Goal: Information Seeking & Learning: Find specific fact

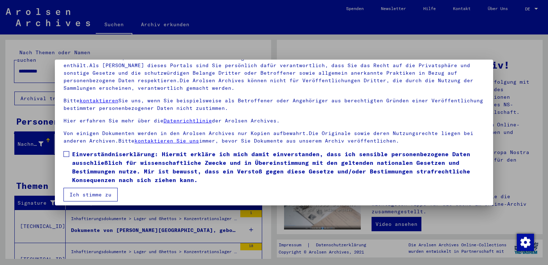
scroll to position [62, 0]
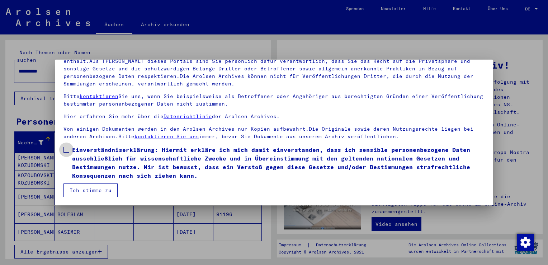
click at [65, 151] on span at bounding box center [67, 150] width 6 height 6
click at [86, 189] on button "Ich stimme zu" at bounding box center [91, 190] width 54 height 14
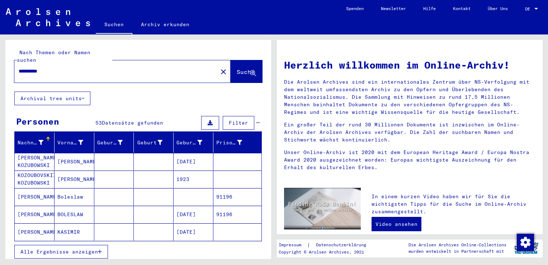
click at [65, 67] on input "**********" at bounding box center [114, 71] width 191 height 8
type input "*"
click at [237, 68] on span "Suche" at bounding box center [246, 71] width 18 height 7
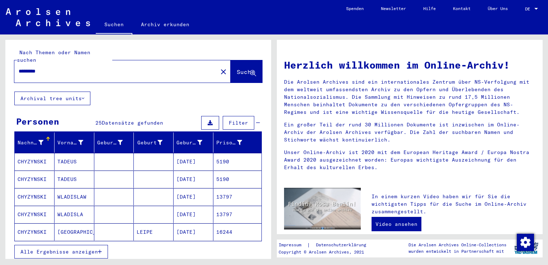
click at [97, 248] on span "Alle Ergebnisse anzeigen" at bounding box center [59, 251] width 78 height 6
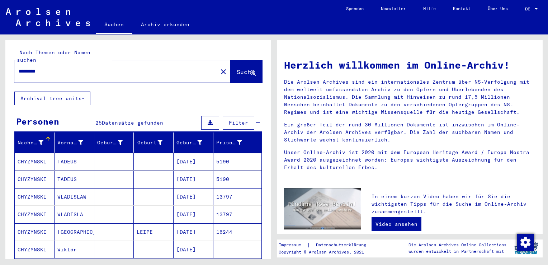
click at [62, 67] on input "*********" at bounding box center [114, 71] width 191 height 8
click at [237, 68] on span "Suche" at bounding box center [246, 71] width 18 height 7
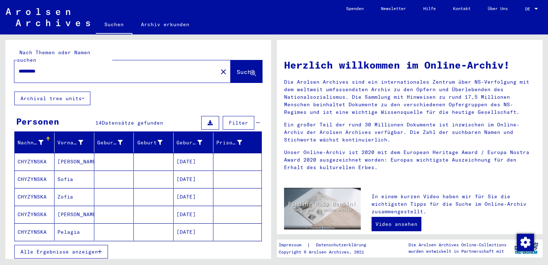
click at [99, 248] on button "Alle Ergebnisse anzeigen" at bounding box center [61, 252] width 94 height 14
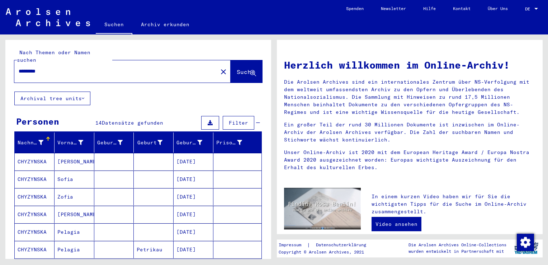
click at [32, 170] on mat-cell "CHYZYNSKA" at bounding box center [35, 178] width 40 height 17
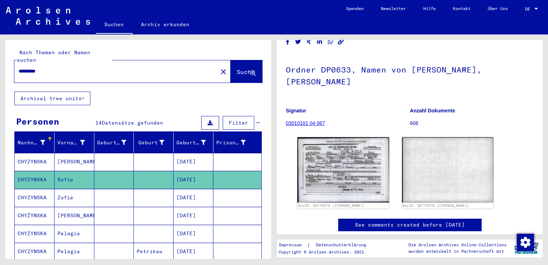
scroll to position [38, 0]
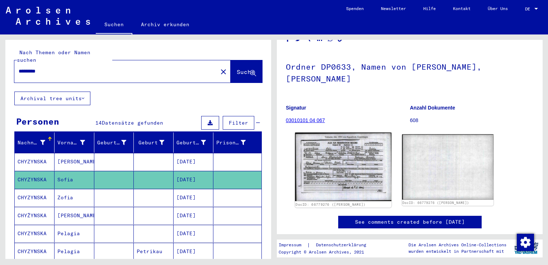
click at [334, 164] on img at bounding box center [343, 166] width 96 height 69
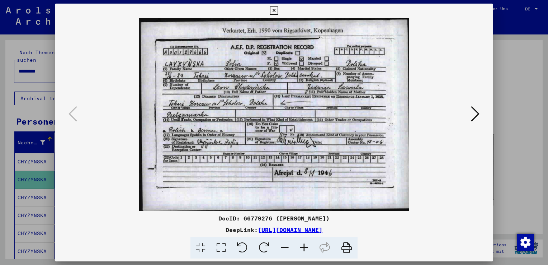
click at [305, 248] on icon at bounding box center [304, 248] width 19 height 22
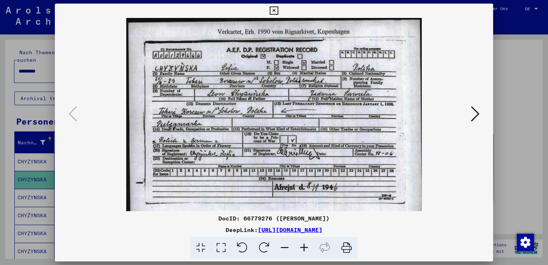
click at [305, 248] on icon at bounding box center [304, 248] width 19 height 22
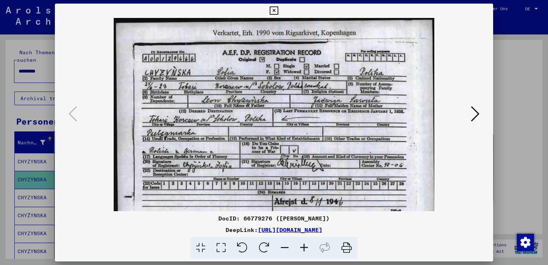
click at [305, 248] on icon at bounding box center [304, 248] width 19 height 22
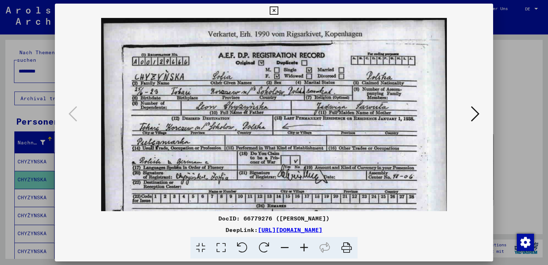
click at [305, 248] on icon at bounding box center [304, 248] width 19 height 22
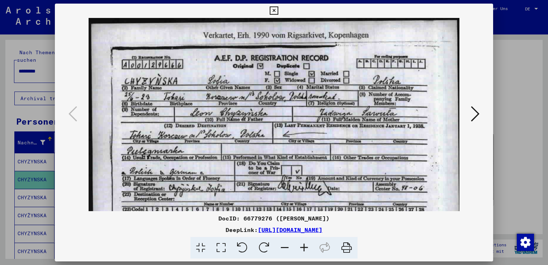
click at [305, 248] on icon at bounding box center [304, 248] width 19 height 22
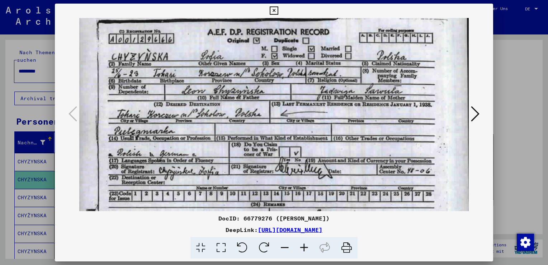
scroll to position [26, 6]
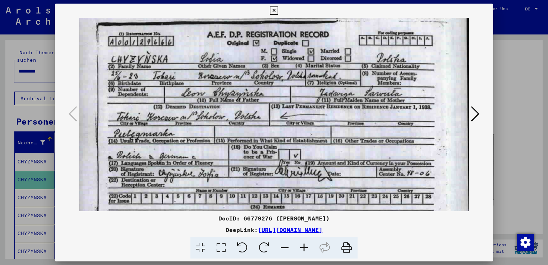
drag, startPoint x: 340, startPoint y: 182, endPoint x: 334, endPoint y: 159, distance: 23.9
click at [334, 159] on img at bounding box center [271, 133] width 397 height 283
click at [471, 114] on button at bounding box center [475, 114] width 13 height 20
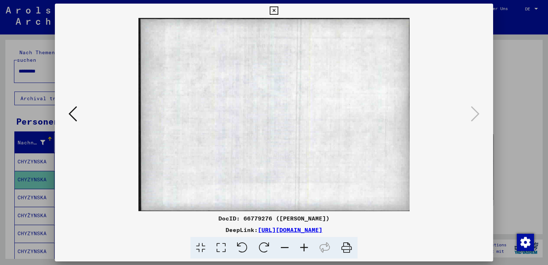
drag, startPoint x: 543, startPoint y: 108, endPoint x: 544, endPoint y: 74, distance: 34.1
click at [544, 74] on div at bounding box center [274, 132] width 548 height 265
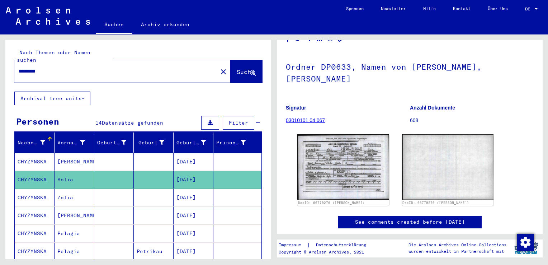
click at [28, 67] on input "*********" at bounding box center [116, 71] width 195 height 8
click at [237, 68] on span "Suche" at bounding box center [246, 71] width 18 height 7
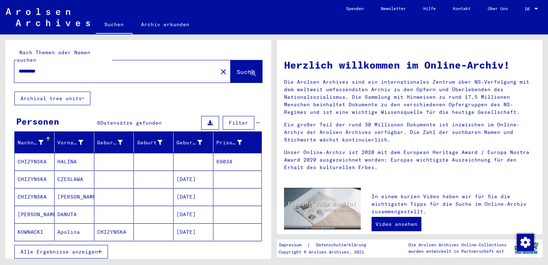
click at [98, 248] on span "Alle Ergebnisse anzeigen" at bounding box center [59, 251] width 78 height 6
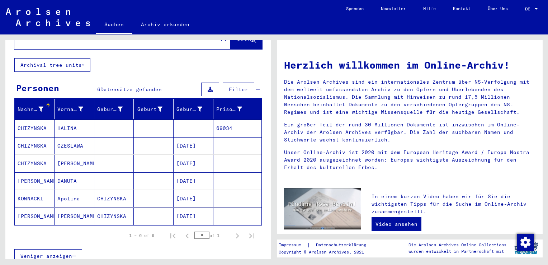
scroll to position [36, 0]
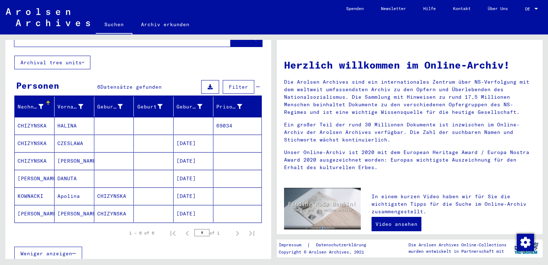
click at [74, 187] on mat-cell "Apolina" at bounding box center [75, 195] width 40 height 17
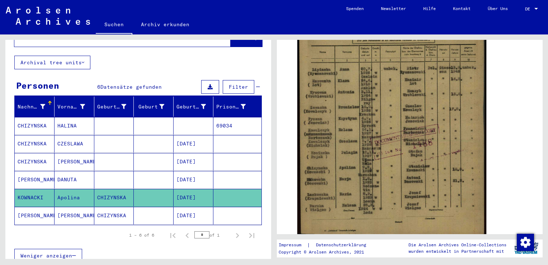
scroll to position [212, 0]
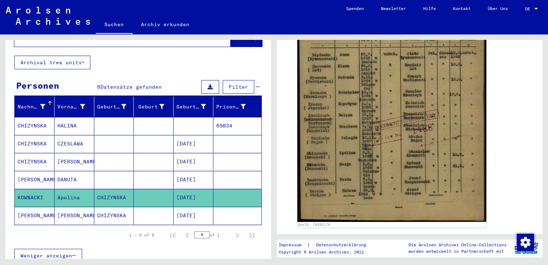
click at [67, 207] on mat-cell "[PERSON_NAME]" at bounding box center [75, 216] width 40 height 18
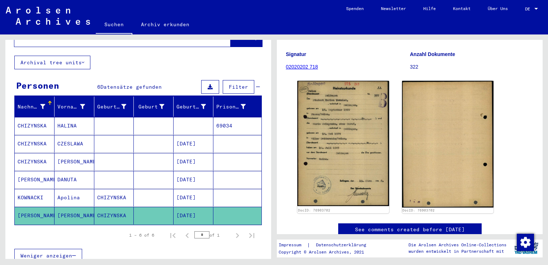
scroll to position [88, 0]
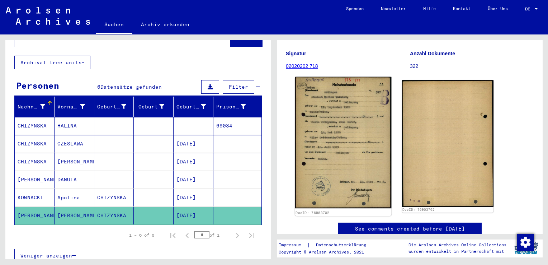
click at [362, 124] on img at bounding box center [343, 142] width 96 height 131
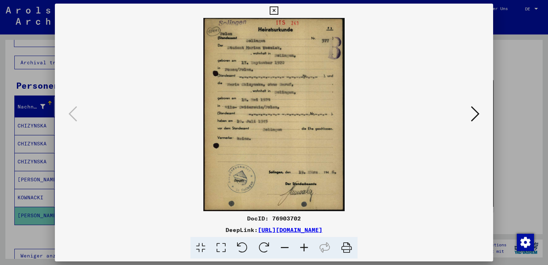
click at [301, 244] on icon at bounding box center [304, 248] width 19 height 22
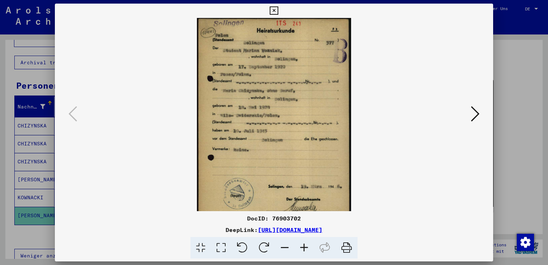
click at [301, 244] on icon at bounding box center [304, 248] width 19 height 22
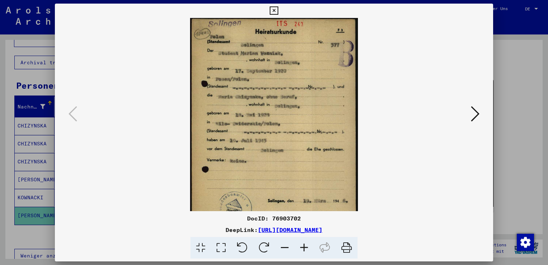
click at [301, 244] on icon at bounding box center [304, 248] width 19 height 22
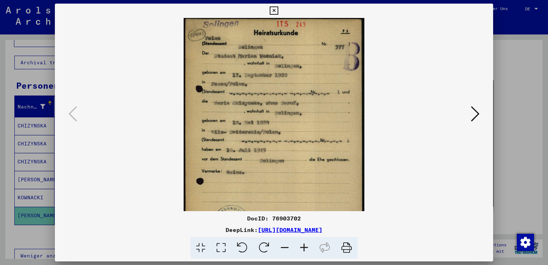
click at [301, 244] on icon at bounding box center [304, 248] width 19 height 22
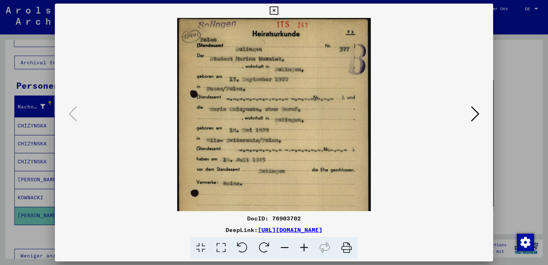
click at [301, 244] on icon at bounding box center [304, 248] width 19 height 22
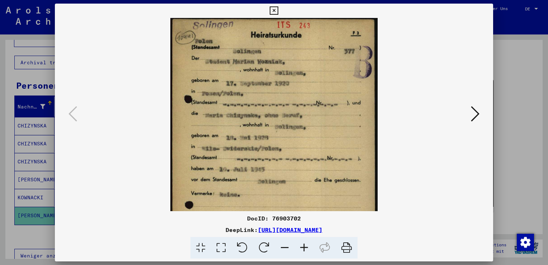
click at [301, 244] on icon at bounding box center [304, 248] width 19 height 22
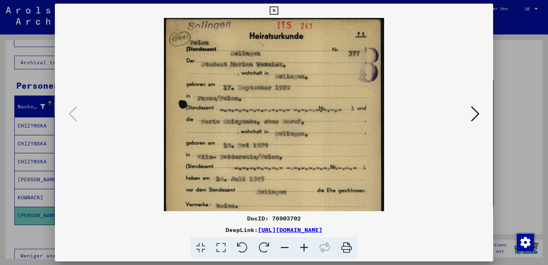
click at [277, 11] on icon at bounding box center [274, 10] width 8 height 9
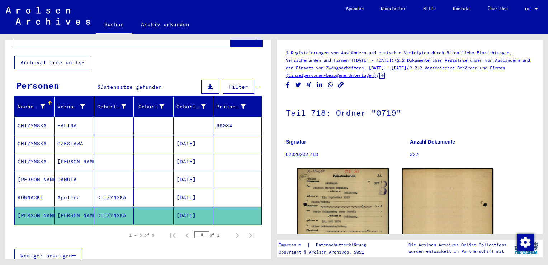
scroll to position [0, 0]
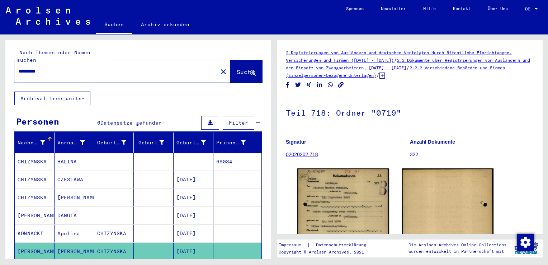
click at [47, 67] on input "*********" at bounding box center [116, 71] width 195 height 8
click at [237, 68] on span "Suche" at bounding box center [246, 71] width 18 height 7
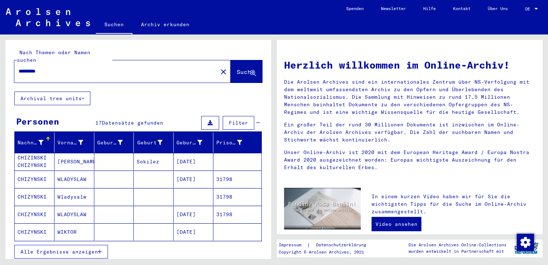
click at [99, 249] on icon "button" at bounding box center [100, 251] width 4 height 5
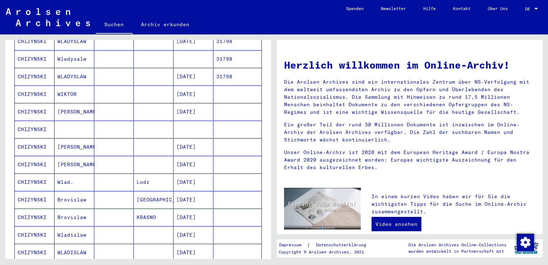
scroll to position [16, 0]
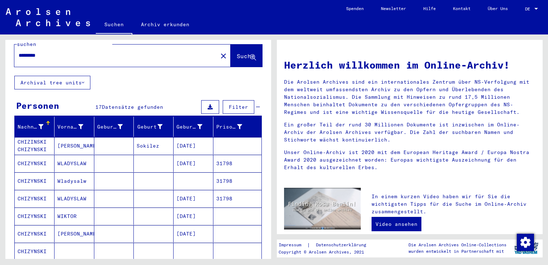
click at [63, 52] on input "*********" at bounding box center [114, 56] width 191 height 8
click at [234, 53] on button "Suche" at bounding box center [247, 55] width 32 height 22
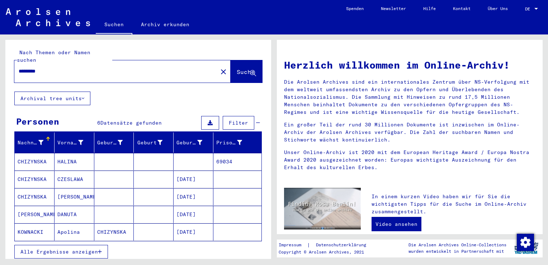
click at [101, 249] on icon "button" at bounding box center [100, 251] width 4 height 5
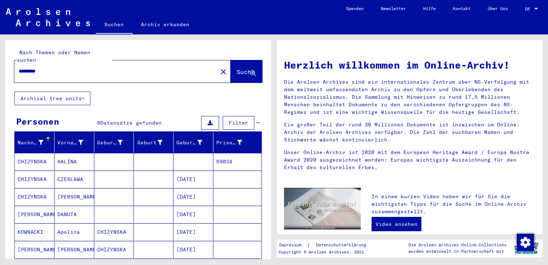
click at [28, 67] on input "*********" at bounding box center [114, 71] width 191 height 8
type input "*********"
click at [234, 60] on button "Suche" at bounding box center [247, 71] width 32 height 22
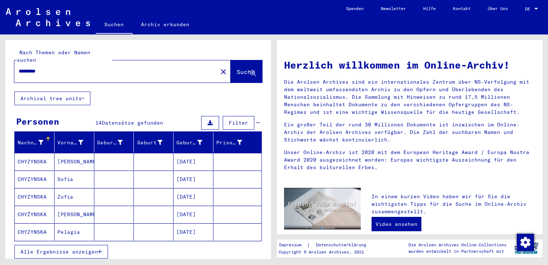
click at [86, 247] on button "Alle Ergebnisse anzeigen" at bounding box center [61, 252] width 94 height 14
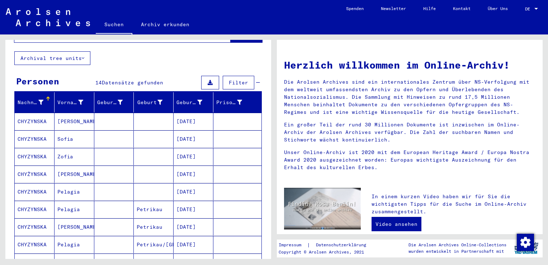
scroll to position [41, 0]
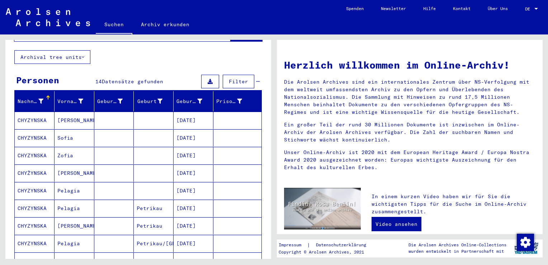
click at [69, 164] on mat-cell "[PERSON_NAME]" at bounding box center [75, 172] width 40 height 17
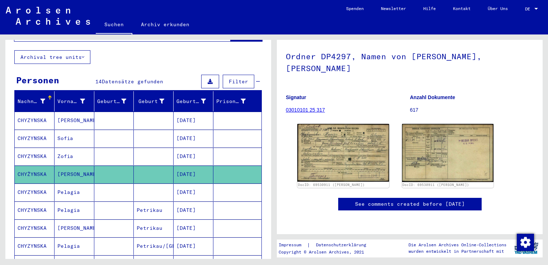
scroll to position [70, 0]
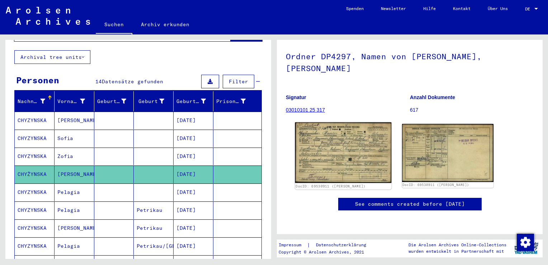
click at [330, 125] on img at bounding box center [343, 152] width 96 height 61
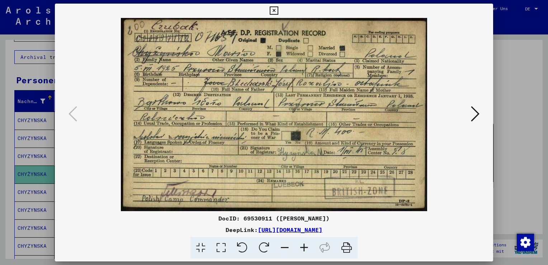
click at [275, 8] on icon at bounding box center [274, 10] width 8 height 9
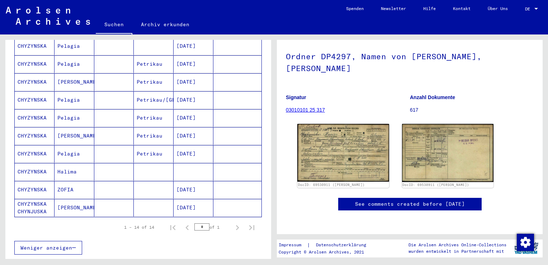
scroll to position [191, 0]
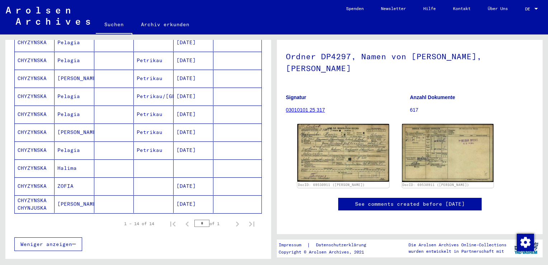
click at [61, 177] on mat-cell "ZOFIA" at bounding box center [75, 186] width 40 height 18
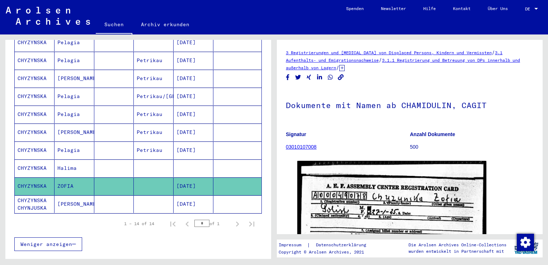
click at [65, 196] on mat-cell "[PERSON_NAME]" at bounding box center [75, 204] width 40 height 18
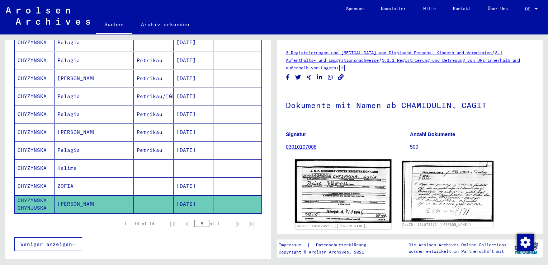
click at [344, 190] on img at bounding box center [343, 191] width 96 height 64
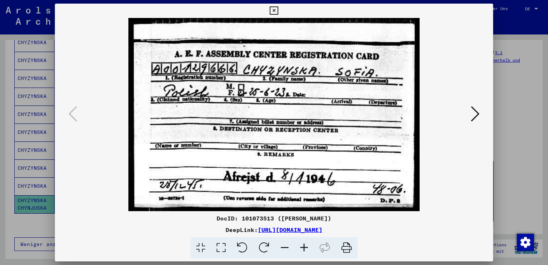
click at [475, 111] on icon at bounding box center [475, 113] width 9 height 17
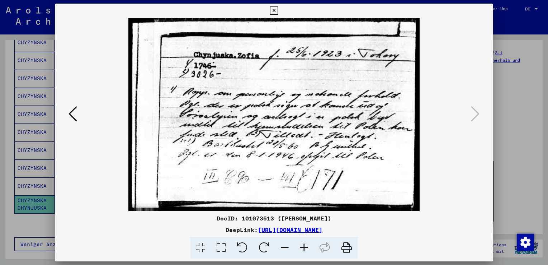
click at [276, 11] on icon at bounding box center [274, 10] width 8 height 9
